Goal: Task Accomplishment & Management: Manage account settings

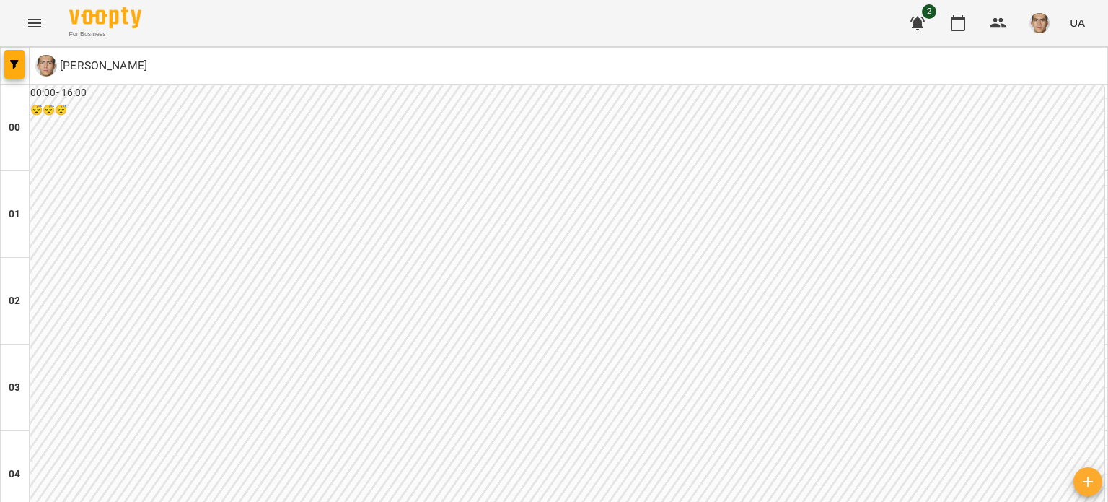
scroll to position [1371, 0]
click at [12, 57] on button "button" at bounding box center [14, 64] width 20 height 29
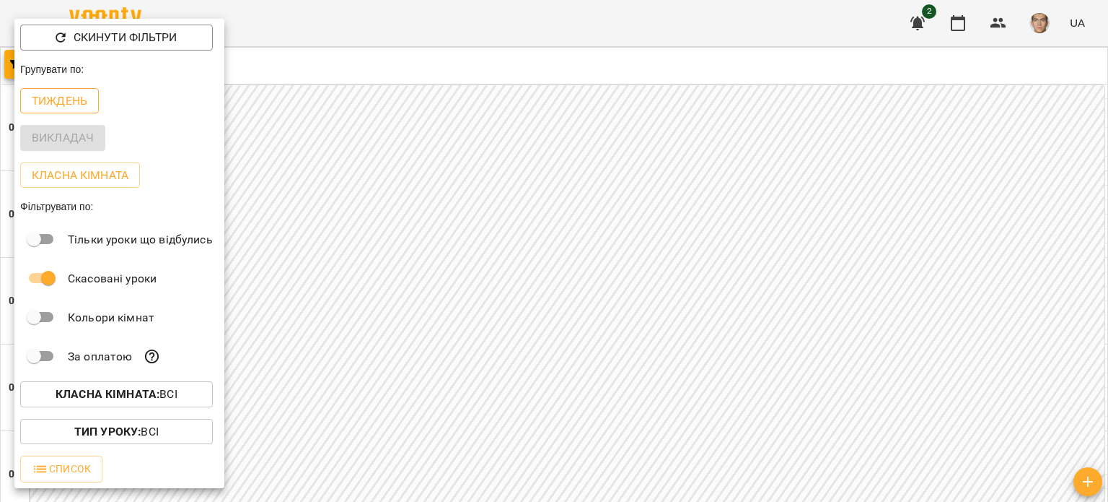
click at [80, 92] on button "Тиждень" at bounding box center [59, 101] width 79 height 26
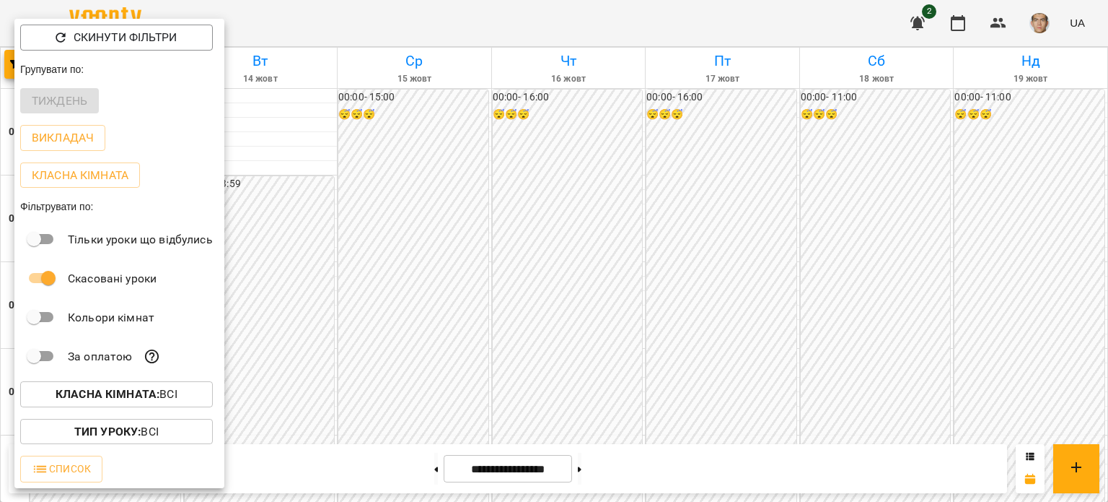
click at [559, 219] on div at bounding box center [554, 251] width 1108 height 502
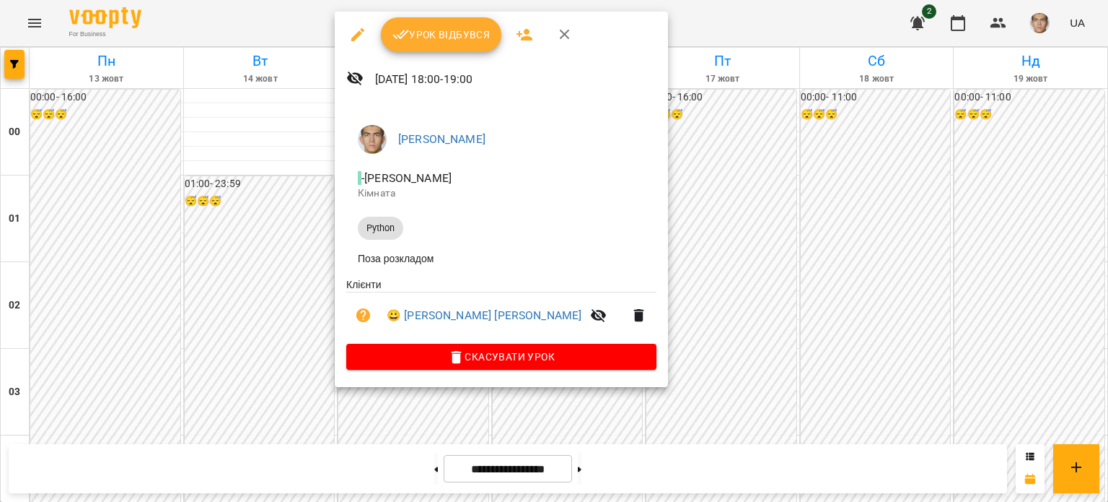
click at [459, 33] on span "Урок відбувся" at bounding box center [442, 34] width 98 height 17
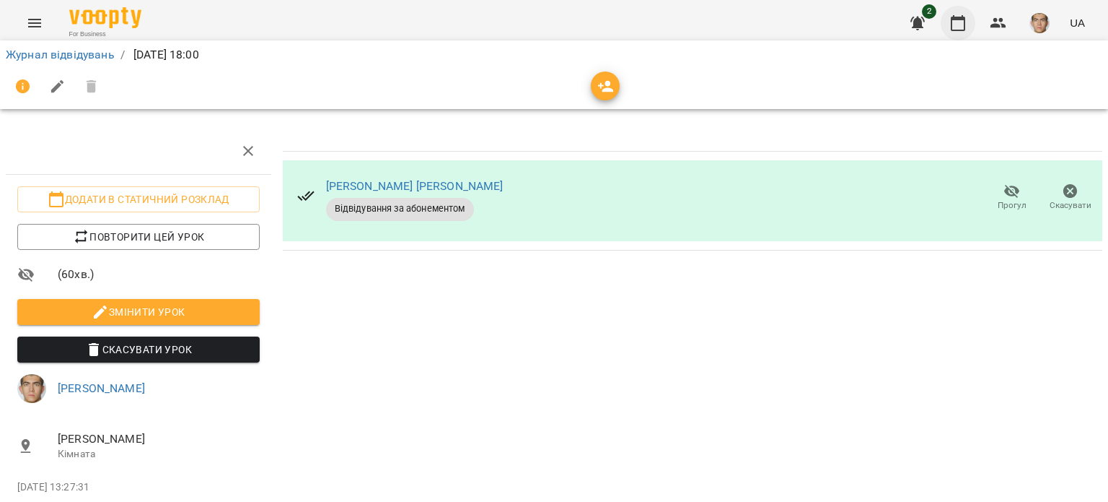
click at [955, 22] on icon "button" at bounding box center [958, 22] width 17 height 17
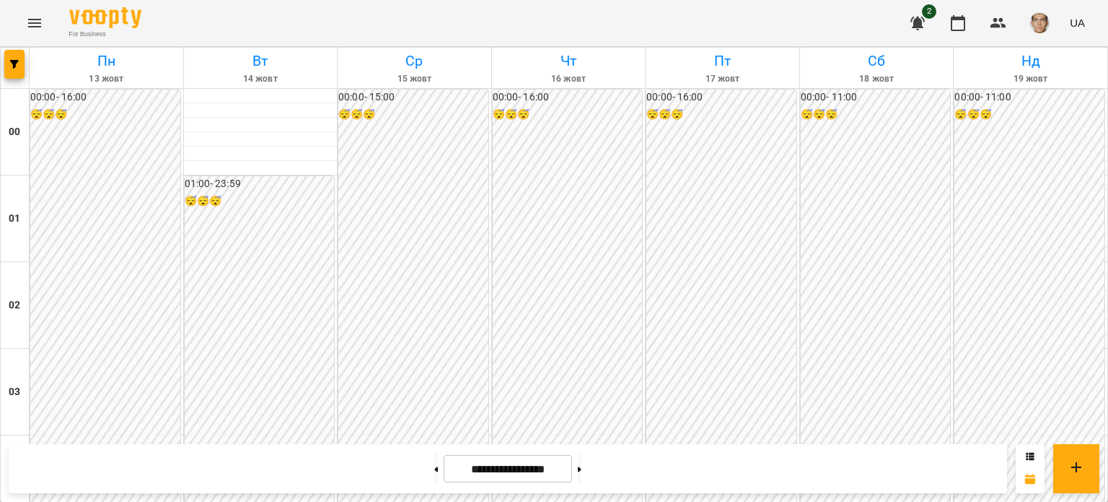
scroll to position [1443, 0]
drag, startPoint x: 476, startPoint y: 215, endPoint x: 432, endPoint y: 240, distance: 51.0
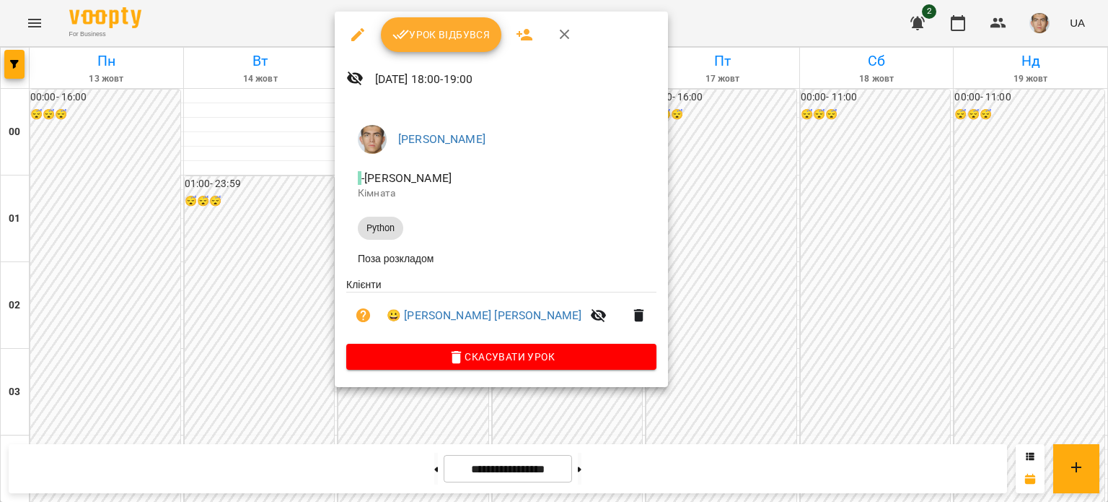
click at [387, 261] on li "Поза розкладом" at bounding box center [501, 258] width 310 height 26
click at [388, 261] on li "Поза розкладом" at bounding box center [501, 258] width 310 height 26
click at [472, 34] on span "Урок відбувся" at bounding box center [442, 34] width 98 height 17
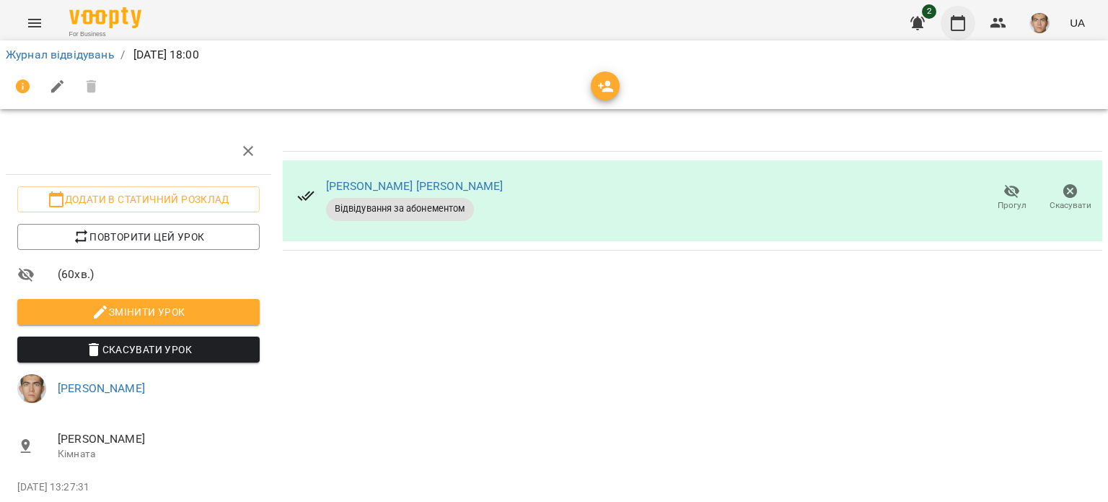
click at [967, 17] on icon "button" at bounding box center [958, 22] width 17 height 17
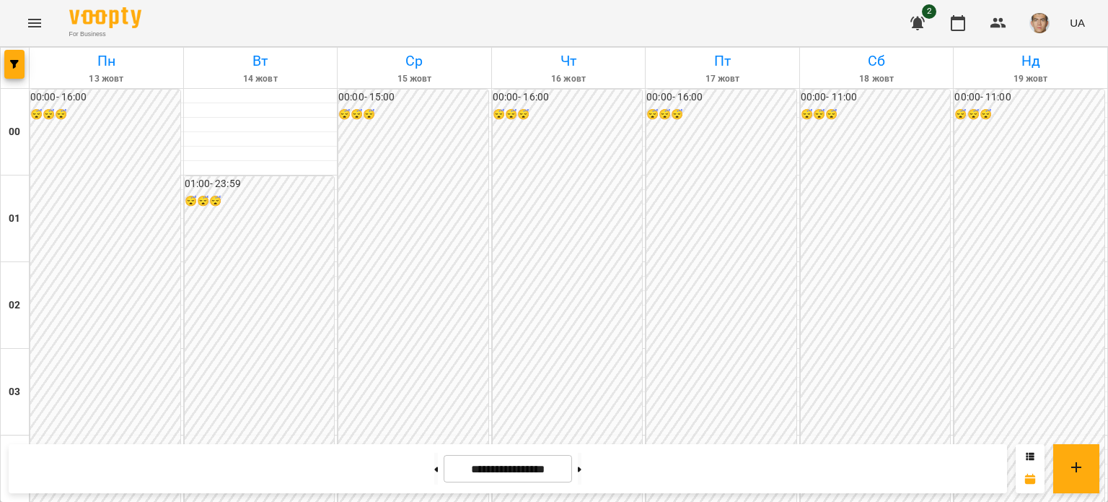
scroll to position [1227, 0]
